Goal: Information Seeking & Learning: Learn about a topic

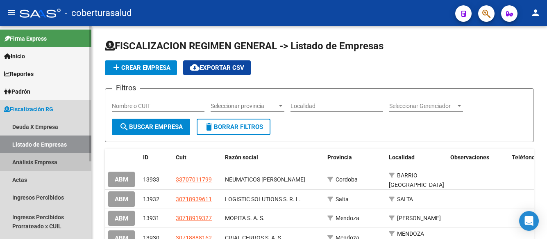
click at [29, 160] on link "Análisis Empresa" at bounding box center [45, 162] width 91 height 18
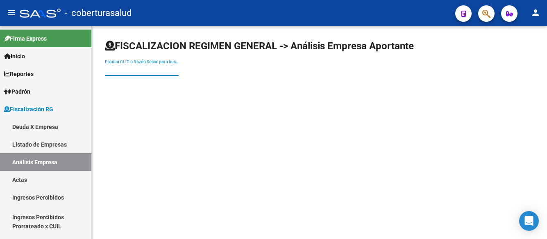
paste input "30708865903"
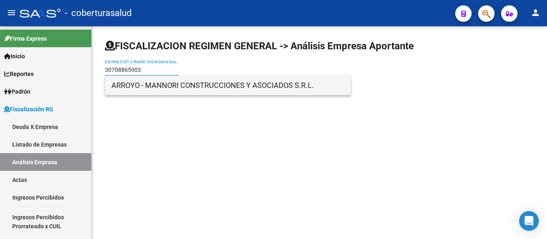
type input "30708865903"
click at [183, 86] on span "ARROYO - MANNORI CONSTRUCCIONES Y ASOCIADOS S.R.L." at bounding box center [227, 85] width 233 height 20
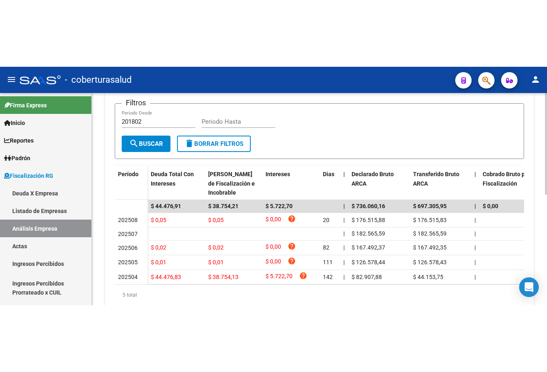
scroll to position [205, 0]
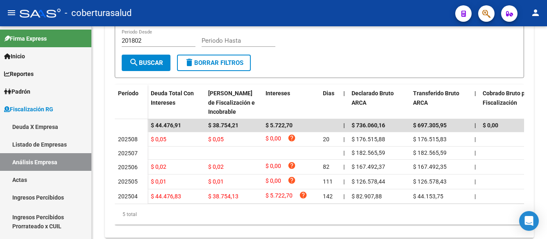
click at [339, 14] on div "- coberturasalud" at bounding box center [234, 13] width 429 height 18
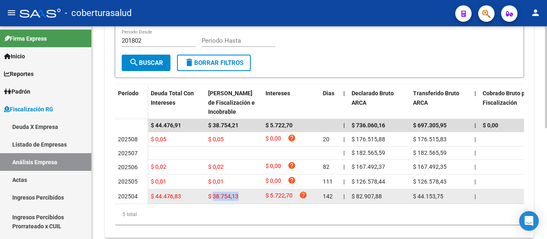
drag, startPoint x: 214, startPoint y: 195, endPoint x: 237, endPoint y: 194, distance: 22.6
click at [237, 194] on span "$ 38.754,13" at bounding box center [223, 196] width 30 height 7
copy span "38.754,13"
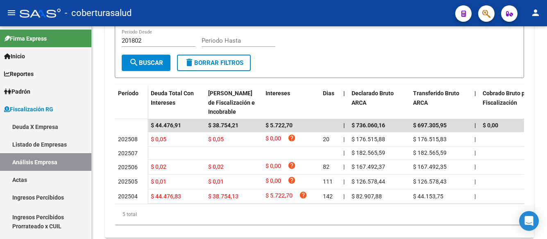
click at [384, 15] on div "- coberturasalud" at bounding box center [234, 13] width 429 height 18
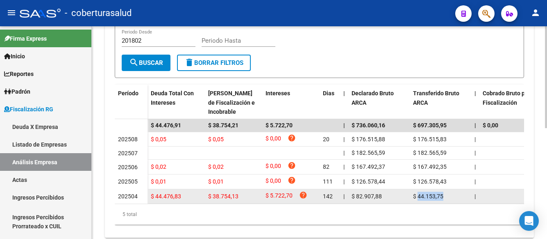
drag, startPoint x: 417, startPoint y: 193, endPoint x: 442, endPoint y: 193, distance: 24.6
click at [442, 193] on span "$ 44.153,75" at bounding box center [428, 196] width 30 height 7
copy span "44.153,75"
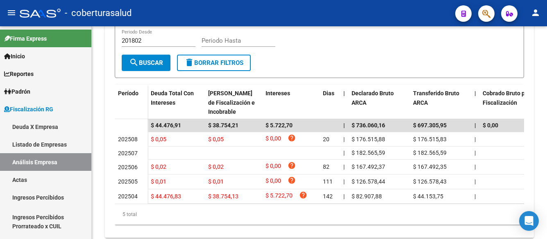
click at [362, 3] on mat-toolbar "menu - coberturasalud person" at bounding box center [273, 13] width 547 height 26
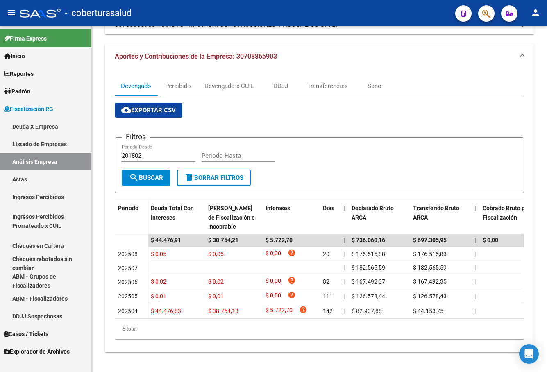
scroll to position [96, 0]
click at [36, 160] on link "Análisis Empresa" at bounding box center [45, 162] width 91 height 18
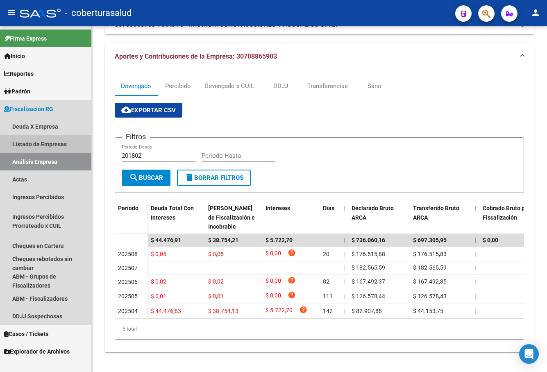
click at [35, 144] on link "Listado de Empresas" at bounding box center [45, 144] width 91 height 18
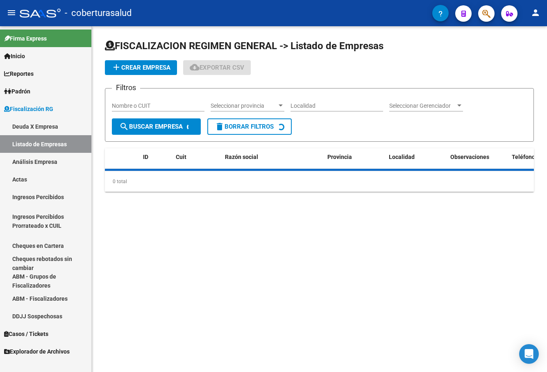
click at [31, 160] on link "Análisis Empresa" at bounding box center [45, 162] width 91 height 18
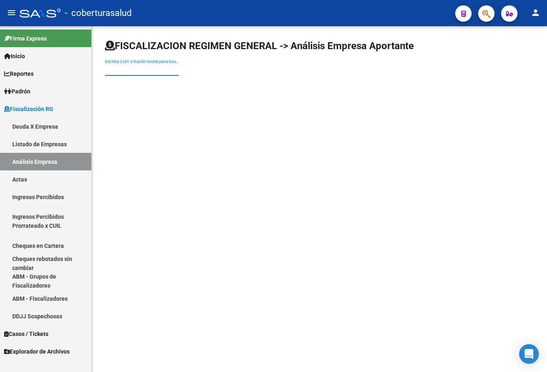
drag, startPoint x: 117, startPoint y: 66, endPoint x: 105, endPoint y: 70, distance: 13.1
click at [105, 70] on input "Escriba CUIT o Razón Social para buscar" at bounding box center [142, 69] width 74 height 7
paste input "23310479519"
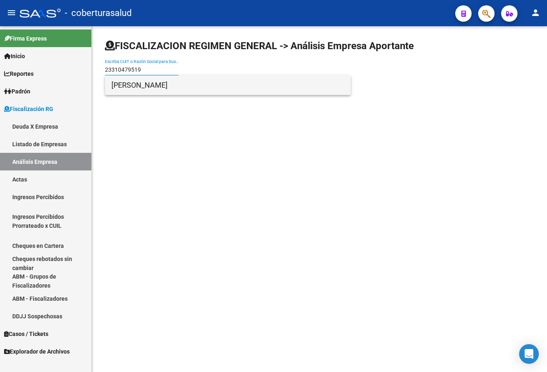
type input "23310479519"
click at [164, 83] on span "[PERSON_NAME]" at bounding box center [227, 85] width 233 height 20
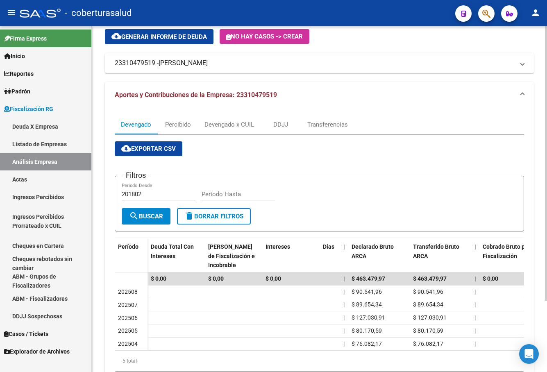
scroll to position [90, 0]
